Goal: Information Seeking & Learning: Understand process/instructions

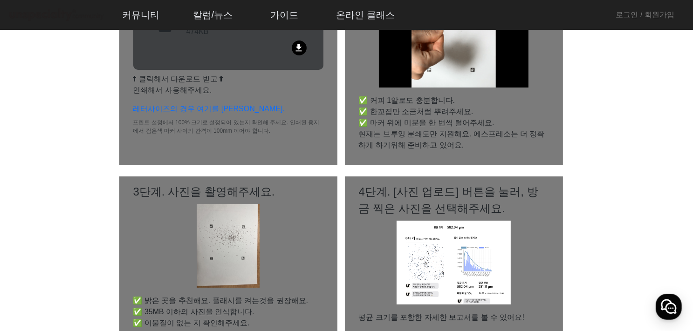
scroll to position [186, 0]
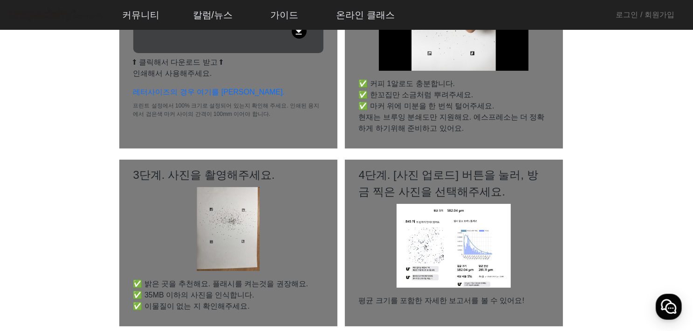
click at [416, 281] on img at bounding box center [454, 246] width 115 height 84
click at [447, 245] on img at bounding box center [454, 246] width 115 height 84
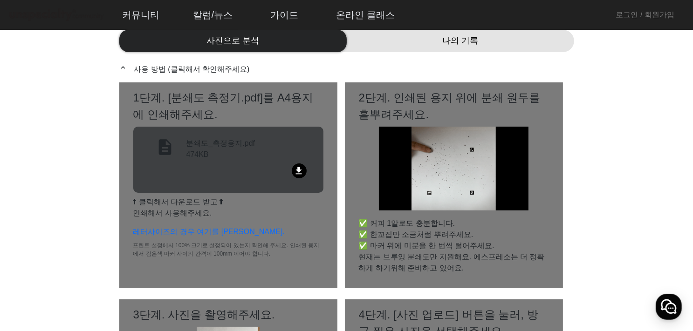
scroll to position [0, 0]
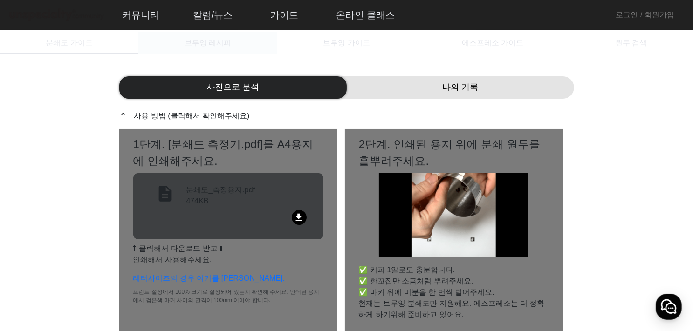
click at [202, 41] on span "브루잉 레시피" at bounding box center [208, 42] width 47 height 7
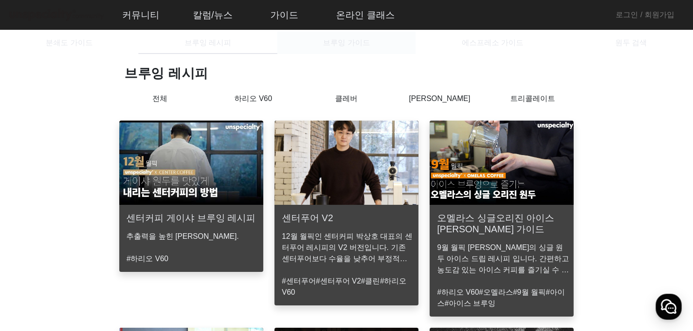
click at [346, 35] on span "브루잉 가이드" at bounding box center [346, 43] width 47 height 22
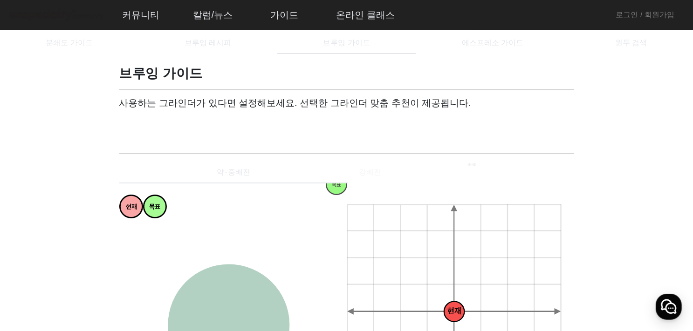
click at [129, 118] on mat-label "내가 사용하는 그라인더" at bounding box center [166, 121] width 79 height 8
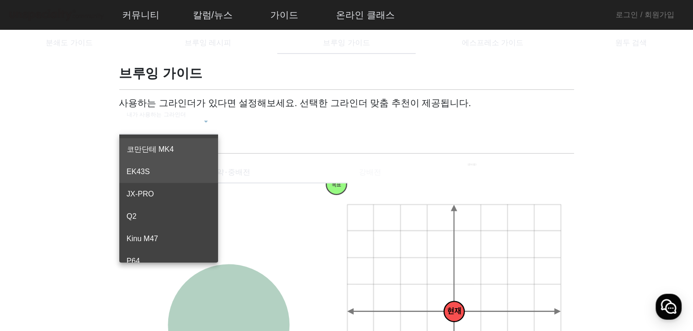
click at [139, 171] on span "EK43S" at bounding box center [169, 171] width 84 height 11
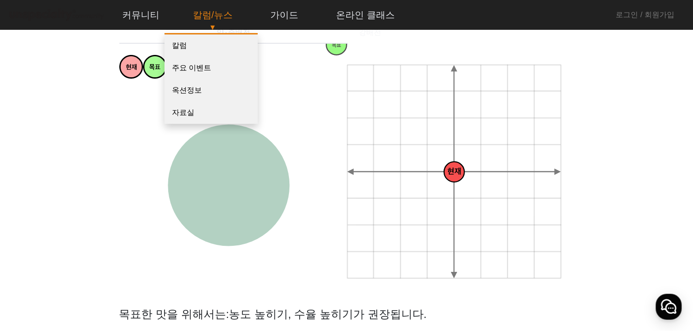
scroll to position [140, 0]
